Goal: Task Accomplishment & Management: Manage account settings

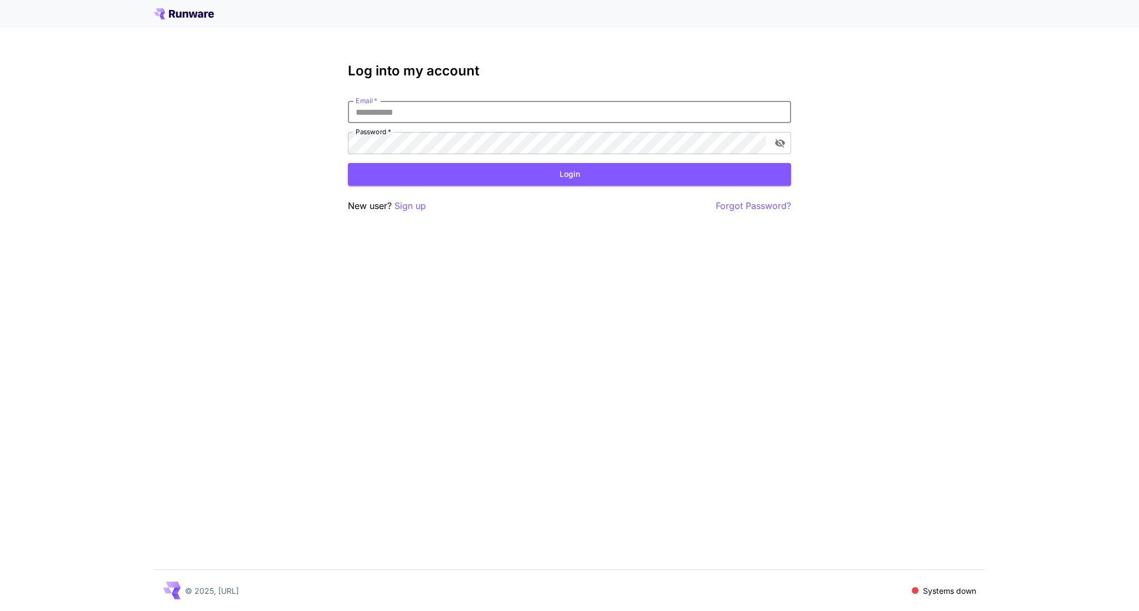
click at [477, 109] on input "Email   *" at bounding box center [569, 112] width 443 height 22
click at [546, 49] on div "Log into my account Email   * Email   * Password   * Password   * Login New use…" at bounding box center [569, 305] width 1139 height 611
click at [194, 13] on icon at bounding box center [193, 15] width 9 height 6
click at [581, 110] on input "Email   *" at bounding box center [569, 112] width 443 height 22
click at [0, 610] on com-1password-button at bounding box center [0, 611] width 0 height 0
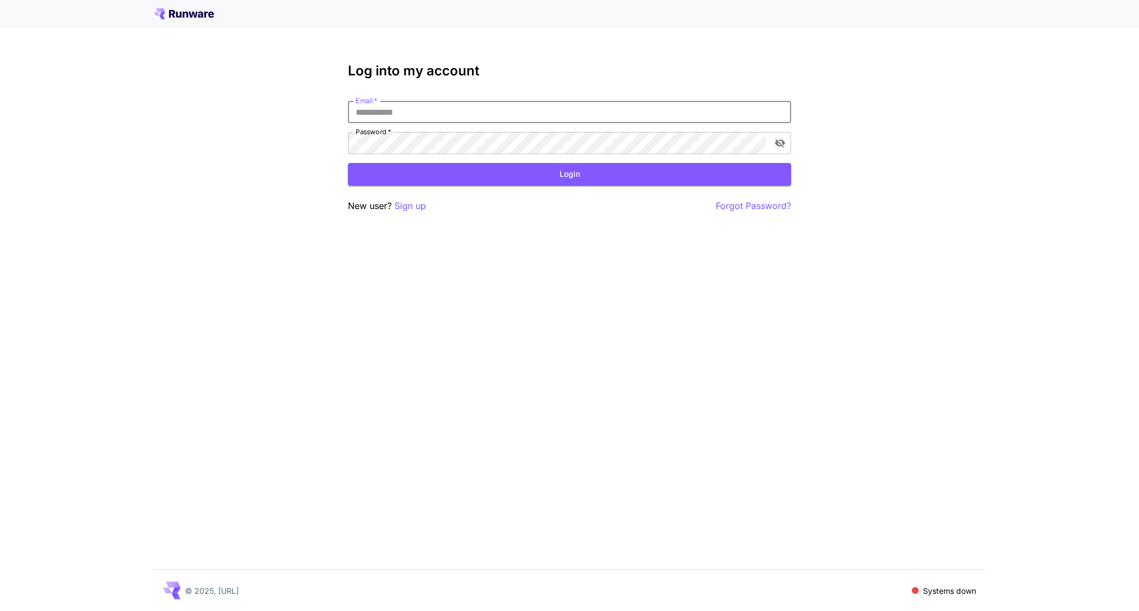
type input "**********"
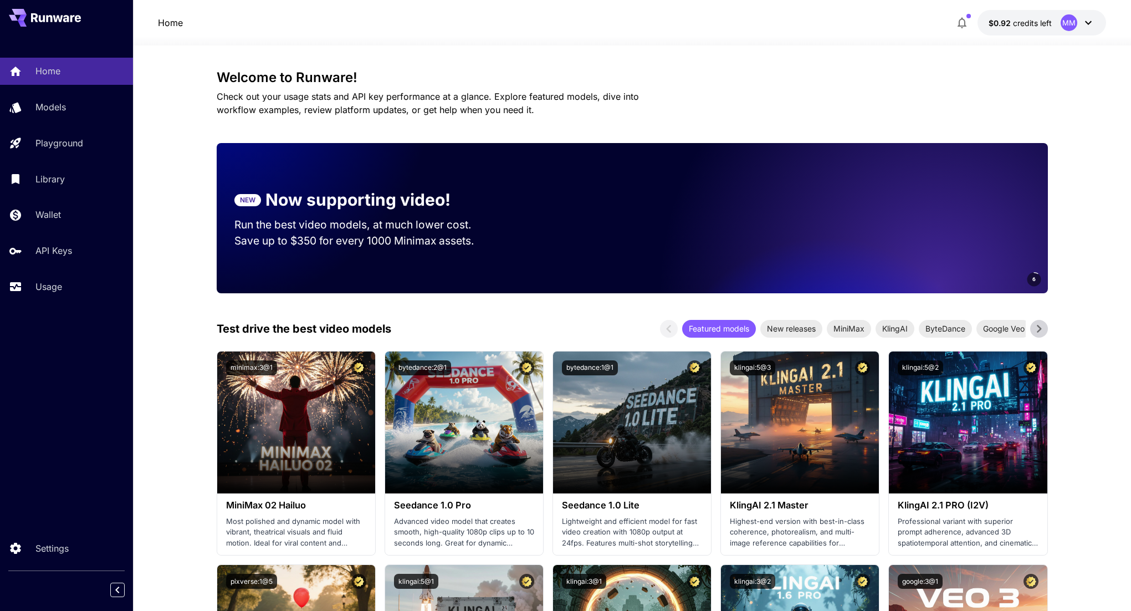
click at [1039, 23] on span "credits left" at bounding box center [1032, 22] width 39 height 9
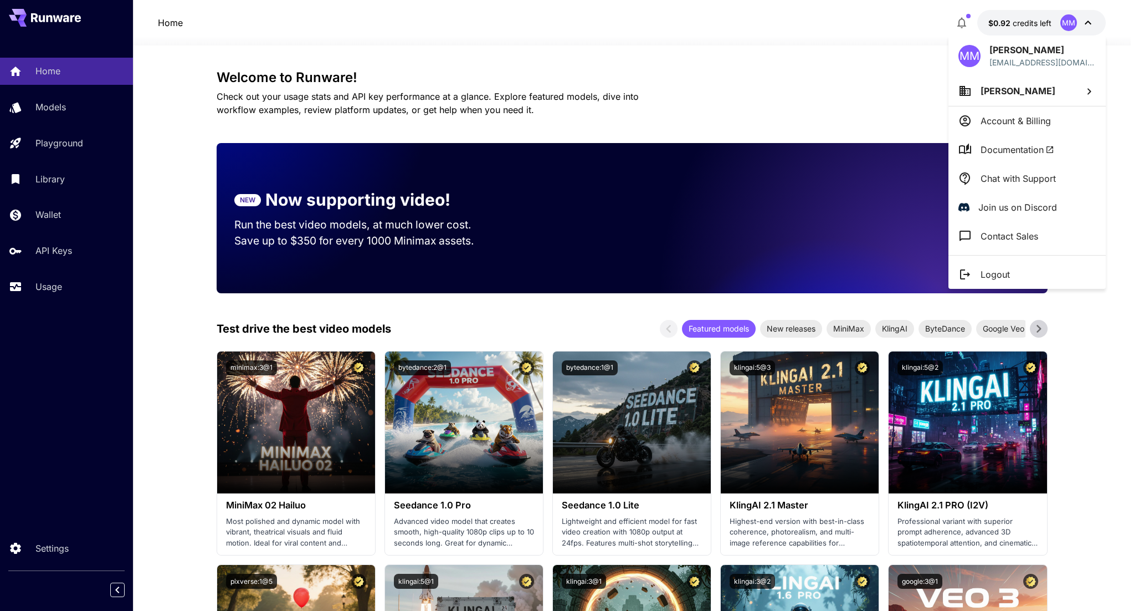
click at [1003, 117] on p "Account & Billing" at bounding box center [1016, 120] width 70 height 13
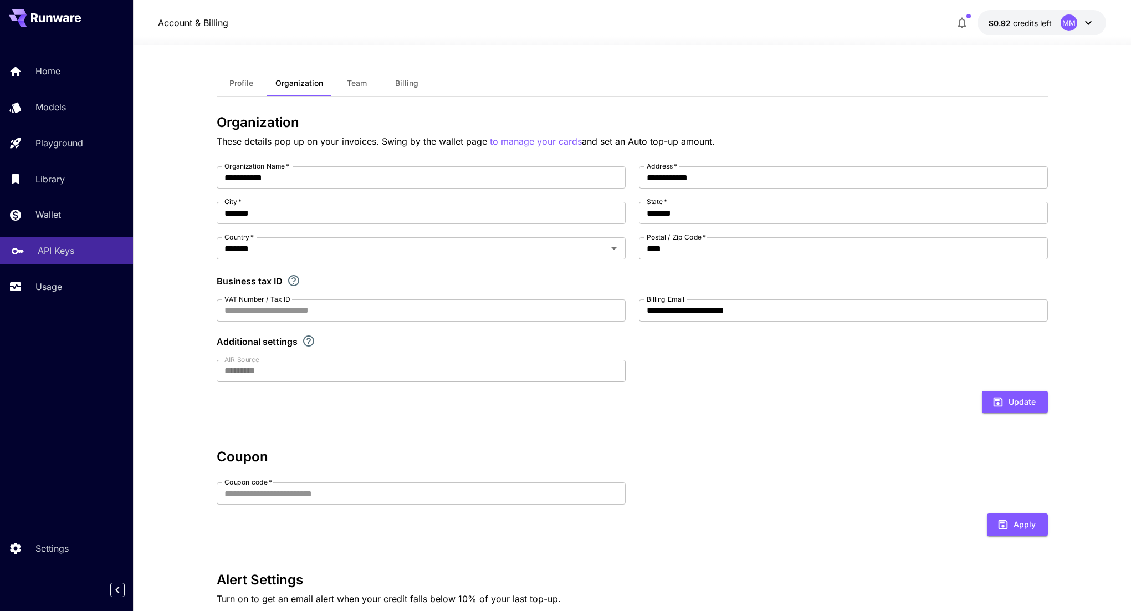
click at [79, 248] on div "API Keys" at bounding box center [81, 250] width 86 height 13
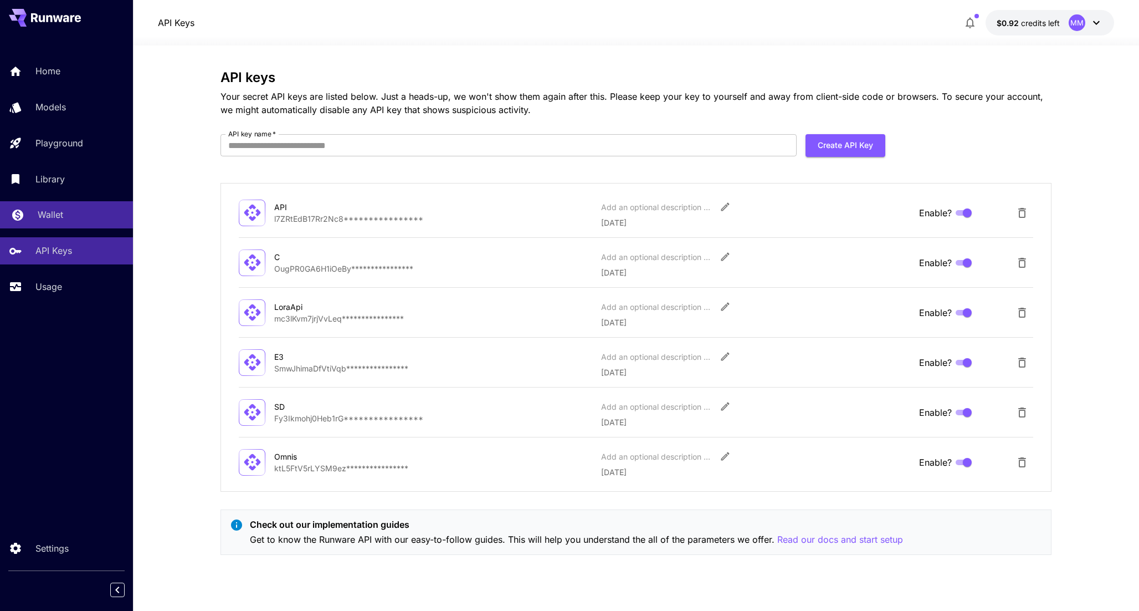
click at [64, 211] on div "Wallet" at bounding box center [81, 214] width 86 height 13
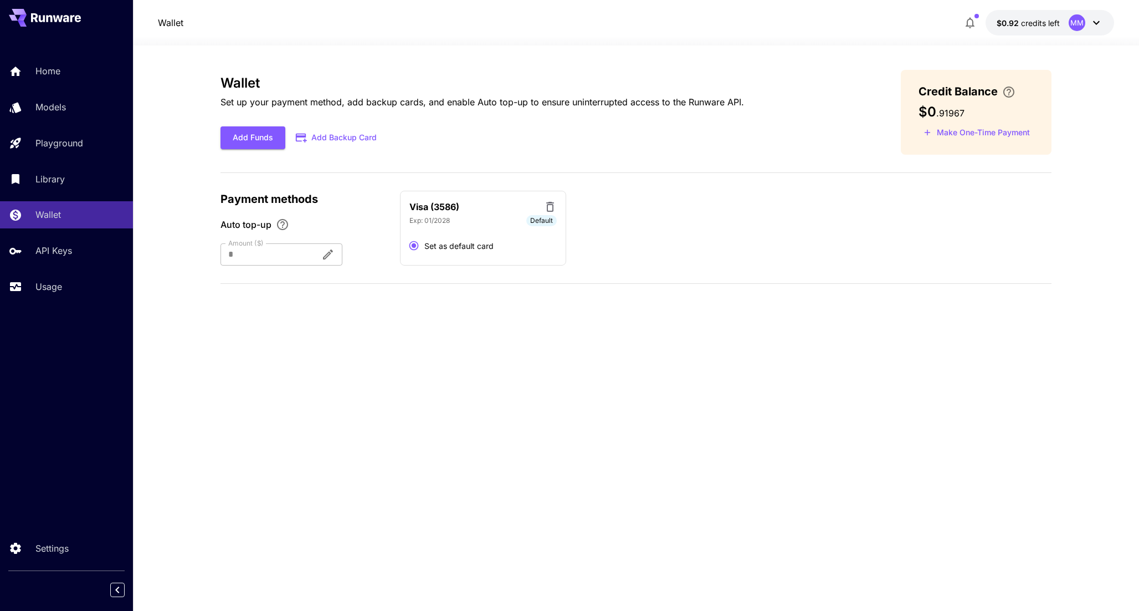
click at [270, 258] on div at bounding box center [266, 254] width 91 height 22
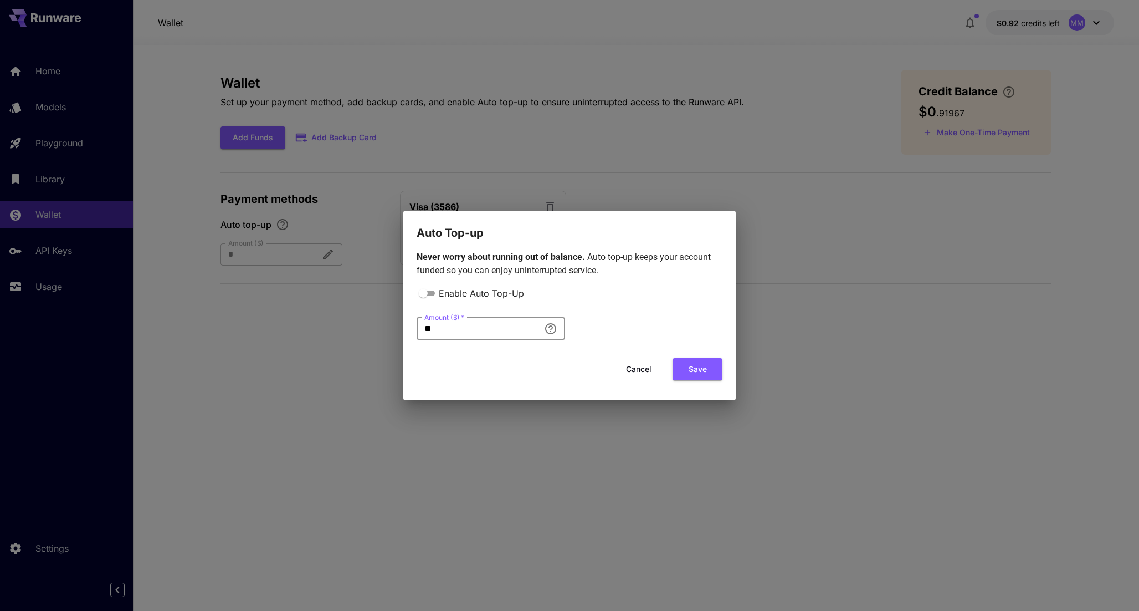
drag, startPoint x: 448, startPoint y: 331, endPoint x: 406, endPoint y: 332, distance: 42.1
click at [406, 332] on div "Never worry about running out of balance. Auto top-up keeps your account funded…" at bounding box center [569, 321] width 332 height 158
click at [703, 369] on button "Save" at bounding box center [698, 369] width 50 height 23
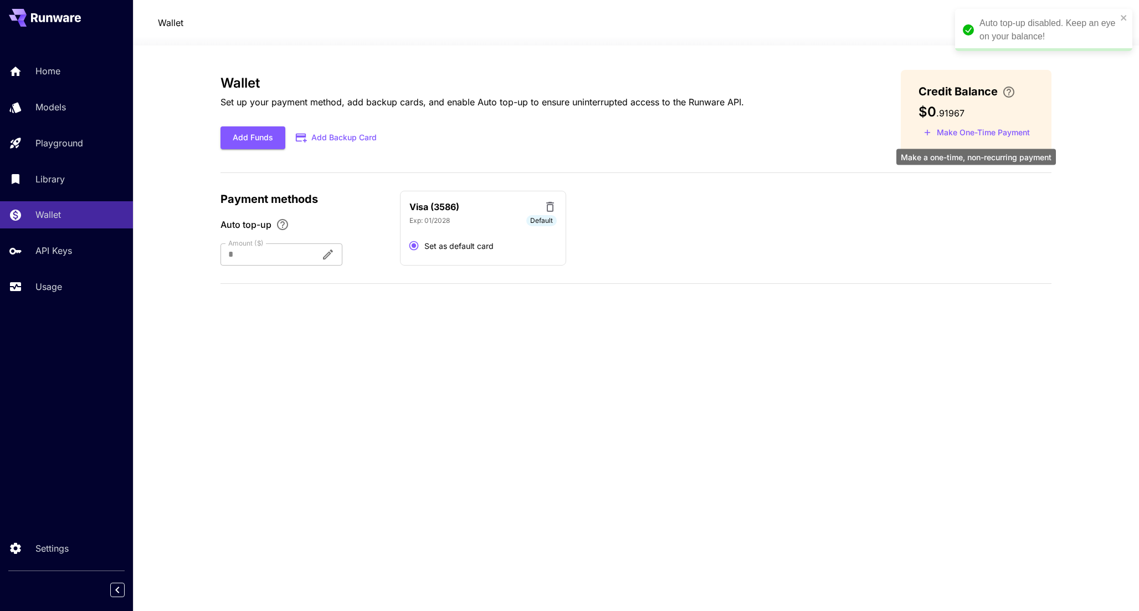
click at [976, 136] on button "Make One-Time Payment" at bounding box center [977, 132] width 116 height 17
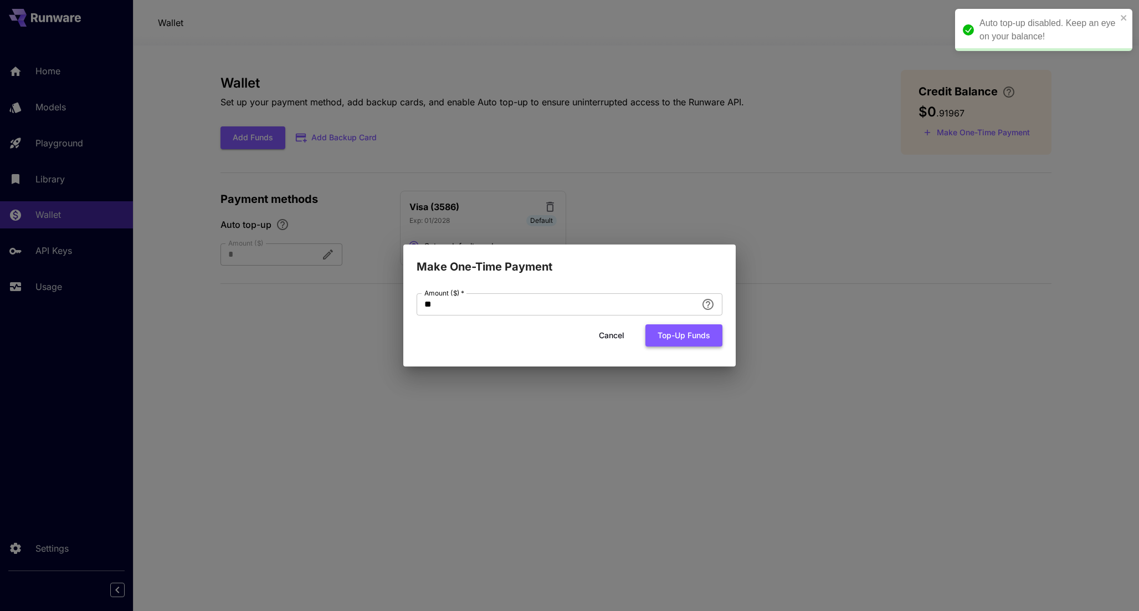
click at [658, 334] on button "Top-up funds" at bounding box center [683, 335] width 77 height 23
